Goal: Contribute content

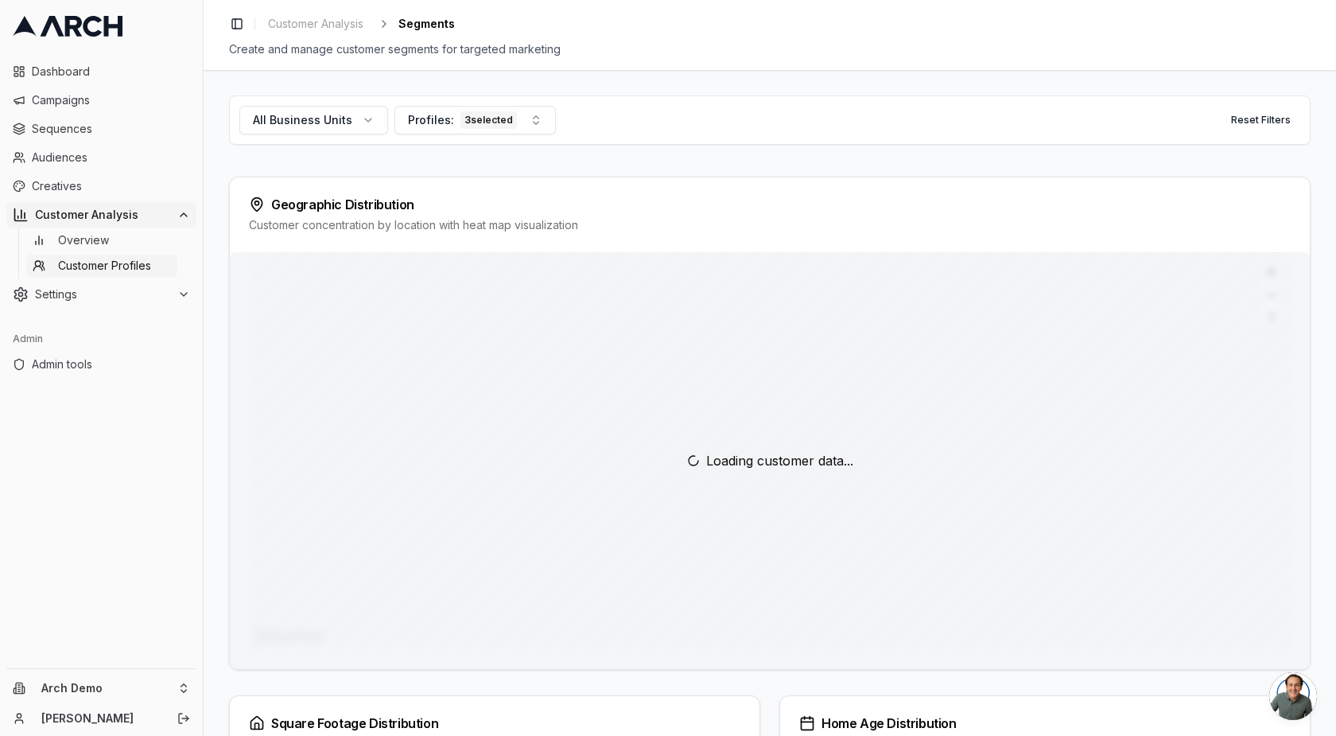
click at [635, 335] on div "Loading customer data..." at bounding box center [770, 460] width 1080 height 417
click at [65, 181] on span "Creatives" at bounding box center [111, 186] width 158 height 16
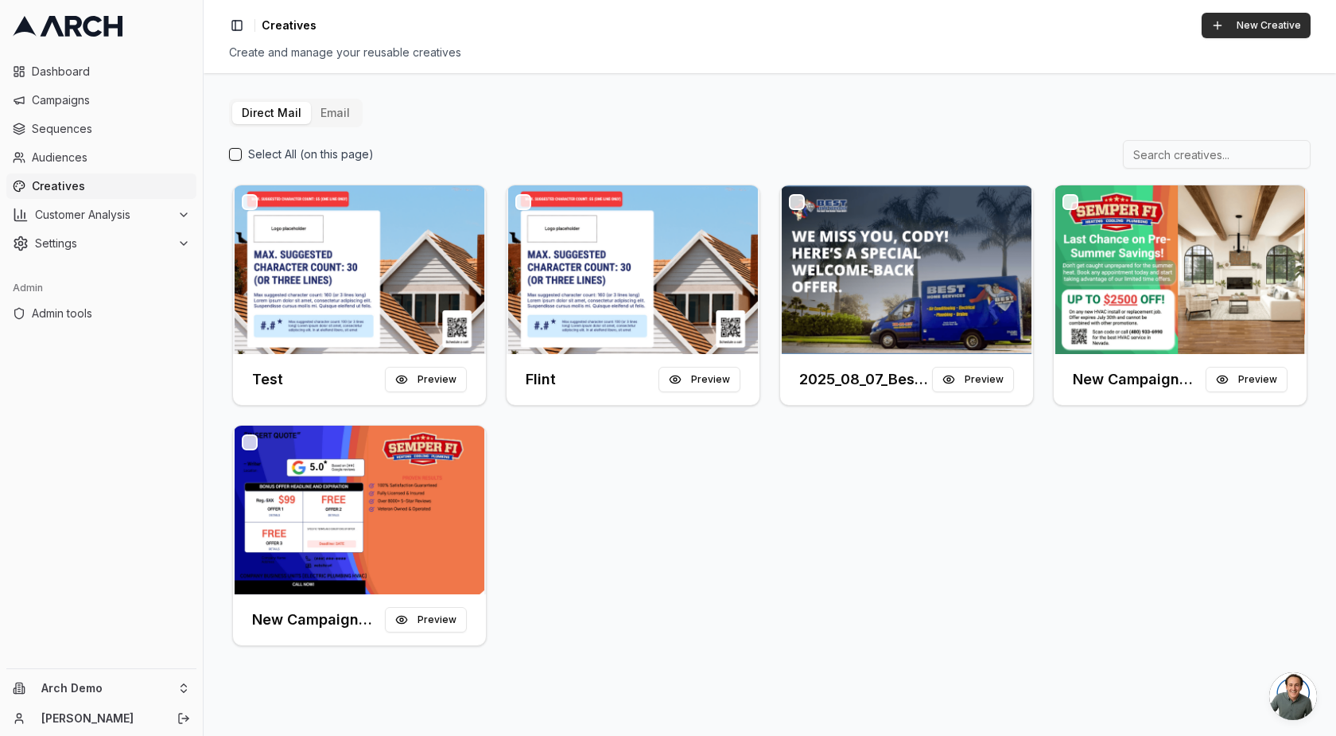
click at [1247, 29] on button "New Creative" at bounding box center [1256, 25] width 109 height 25
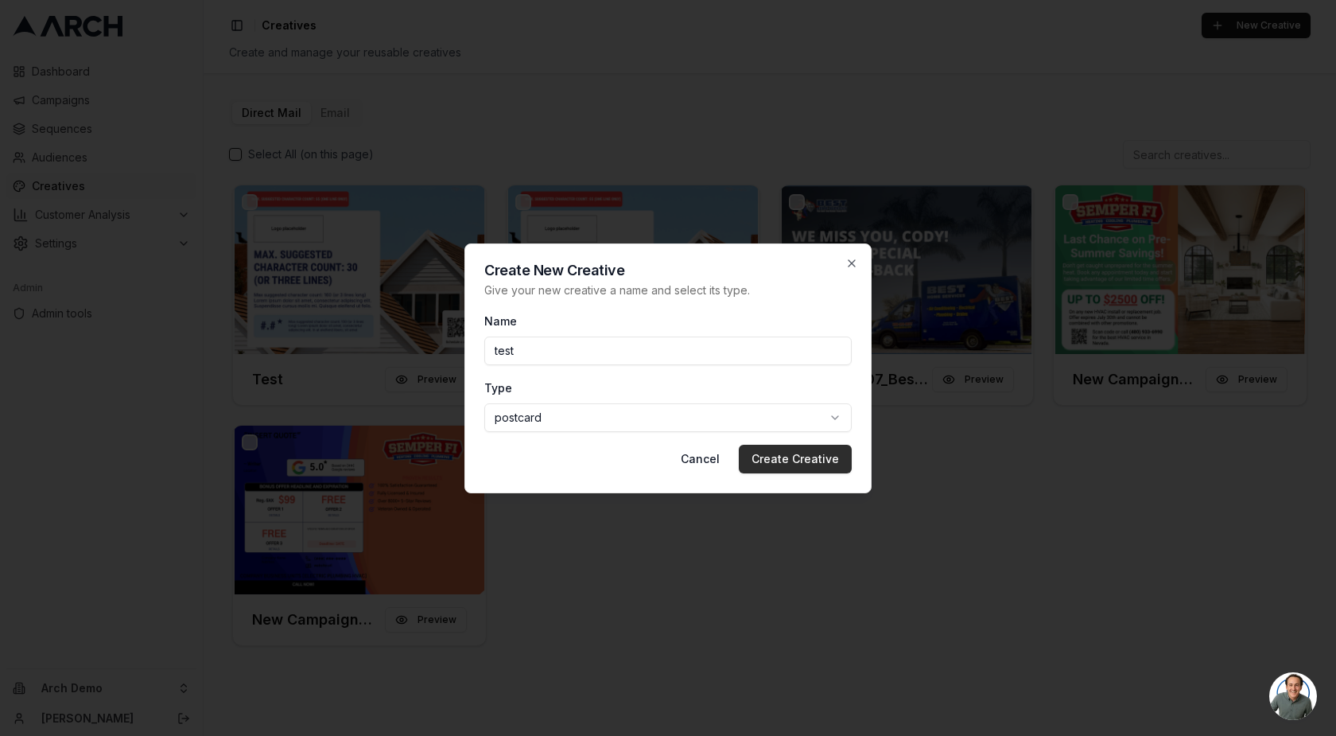
type input "test"
click at [821, 459] on button "Create Creative" at bounding box center [795, 459] width 113 height 29
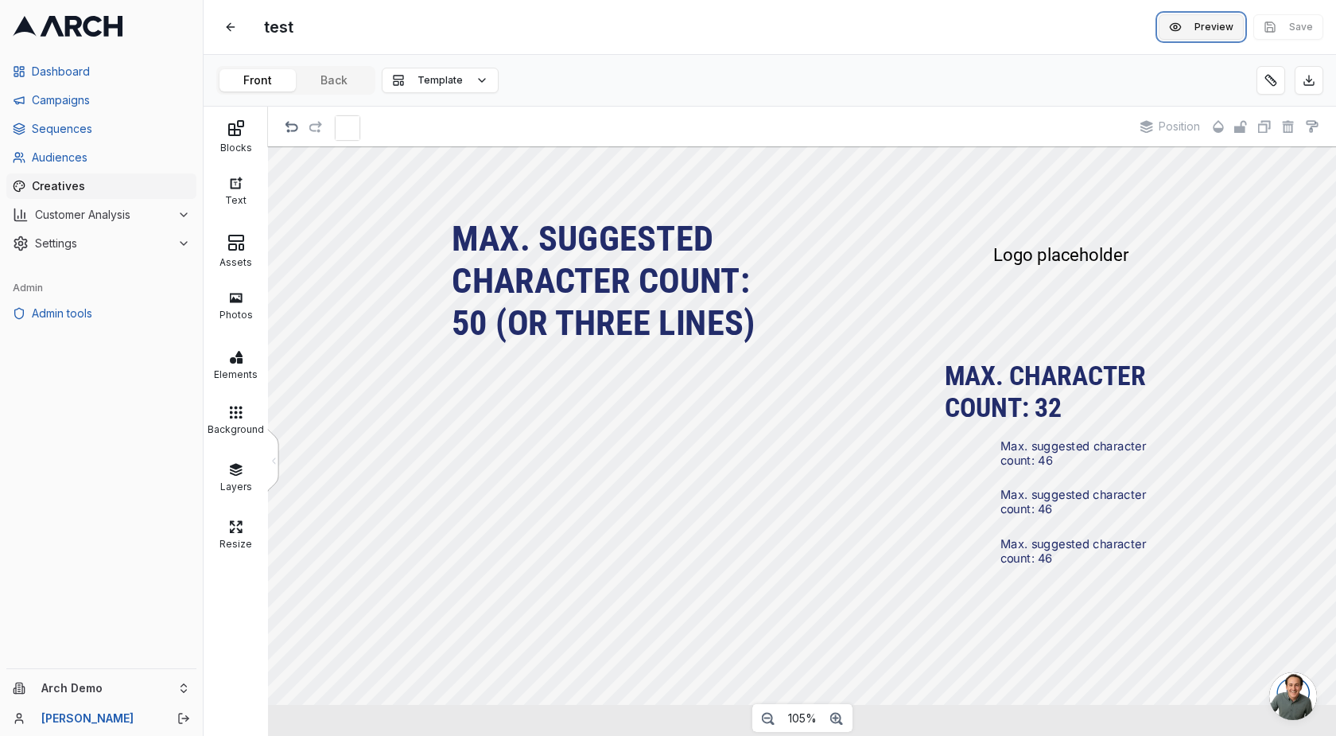
click at [1214, 30] on button "Preview" at bounding box center [1201, 26] width 85 height 25
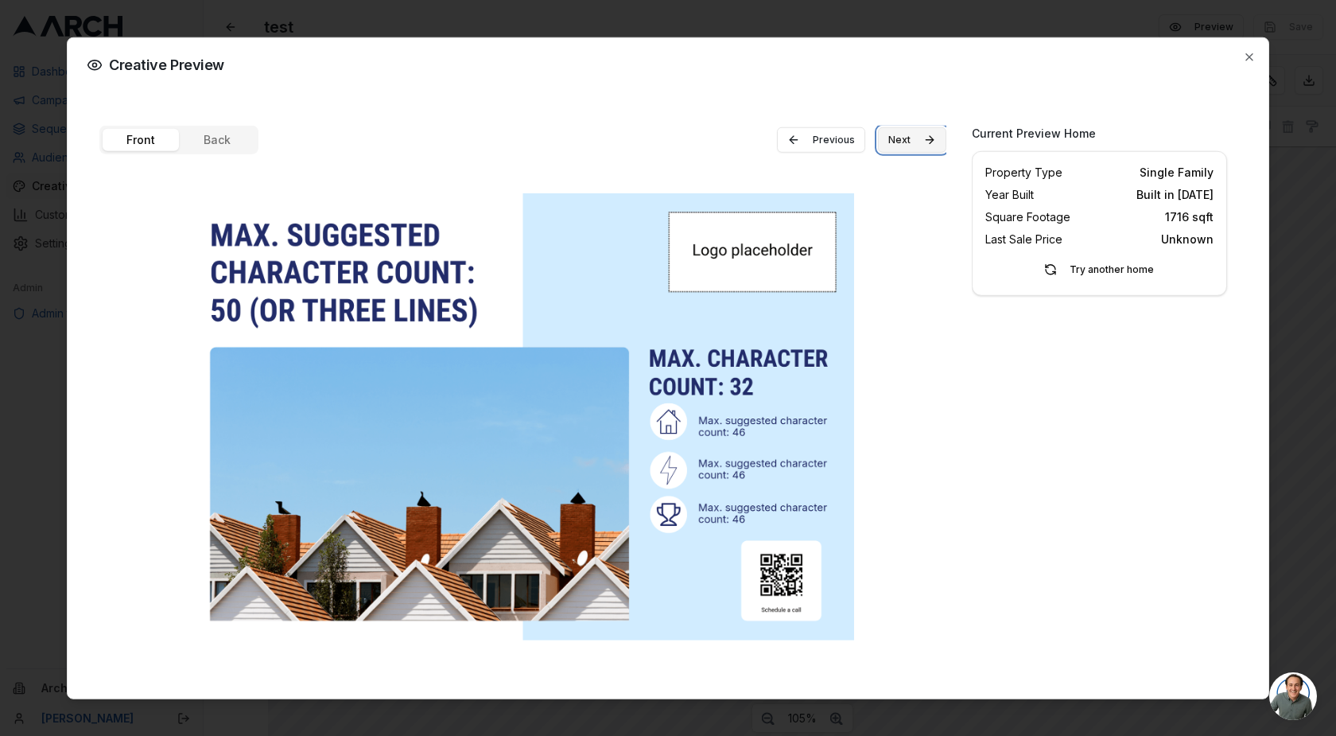
click at [932, 139] on button "Next" at bounding box center [912, 138] width 68 height 25
click at [901, 146] on button "Next" at bounding box center [912, 138] width 68 height 25
click at [1249, 59] on icon "button" at bounding box center [1249, 56] width 13 height 13
